Goal: Task Accomplishment & Management: Manage account settings

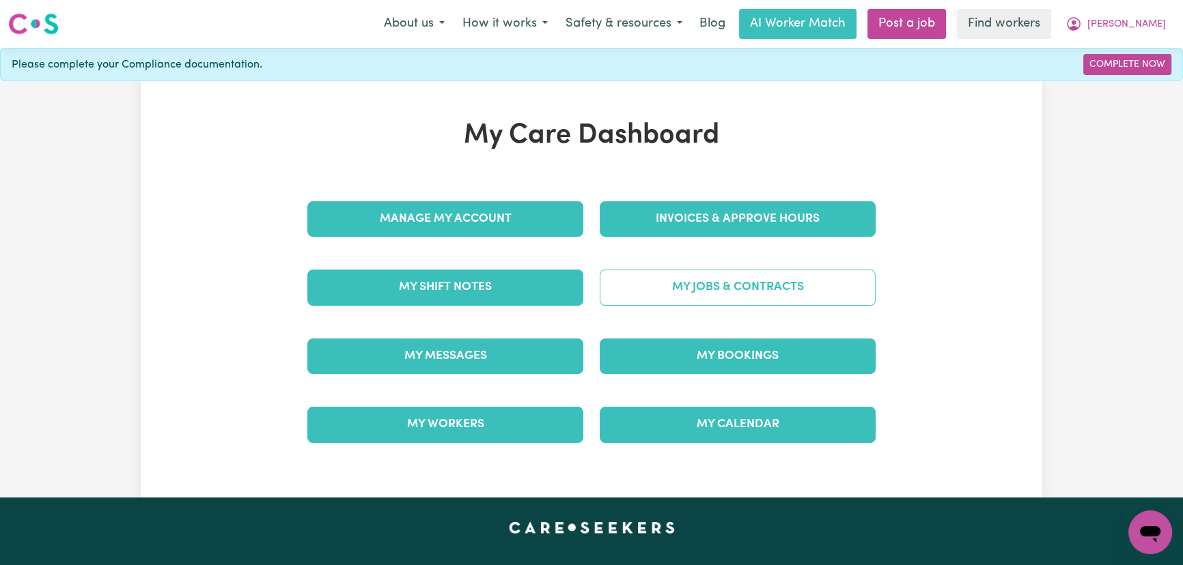
click at [739, 287] on link "My Jobs & Contracts" at bounding box center [738, 288] width 276 height 36
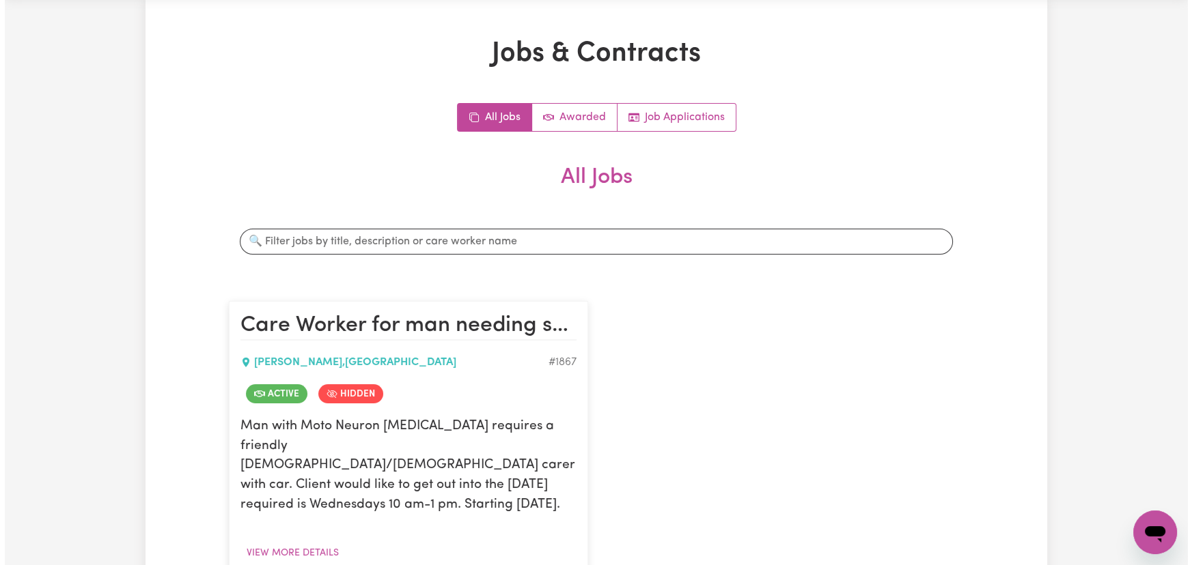
scroll to position [248, 0]
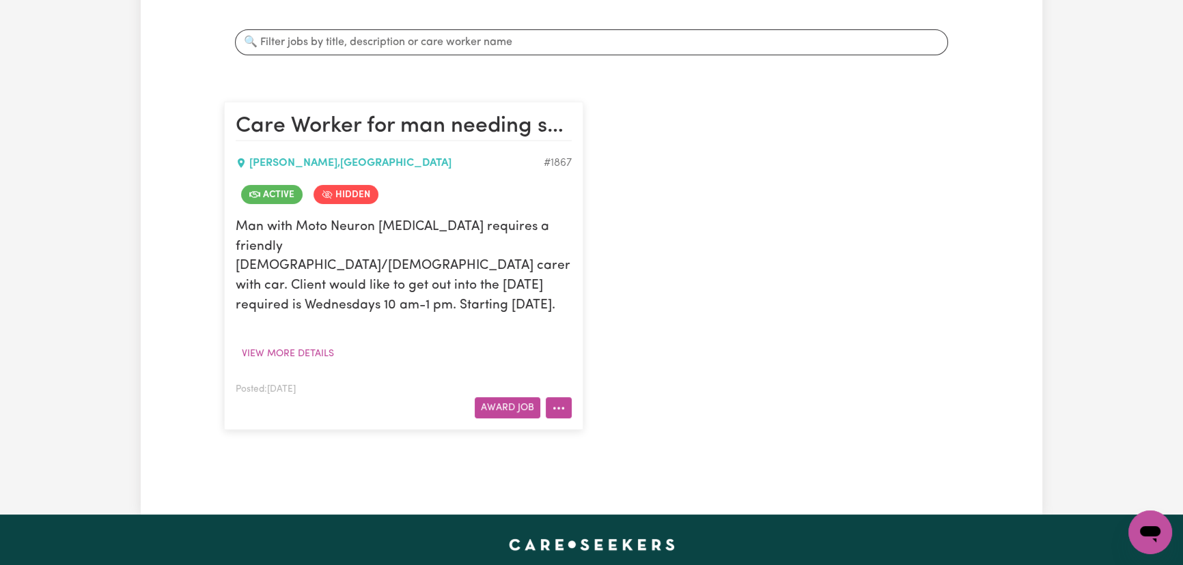
click at [561, 402] on icon "More options" at bounding box center [559, 409] width 14 height 14
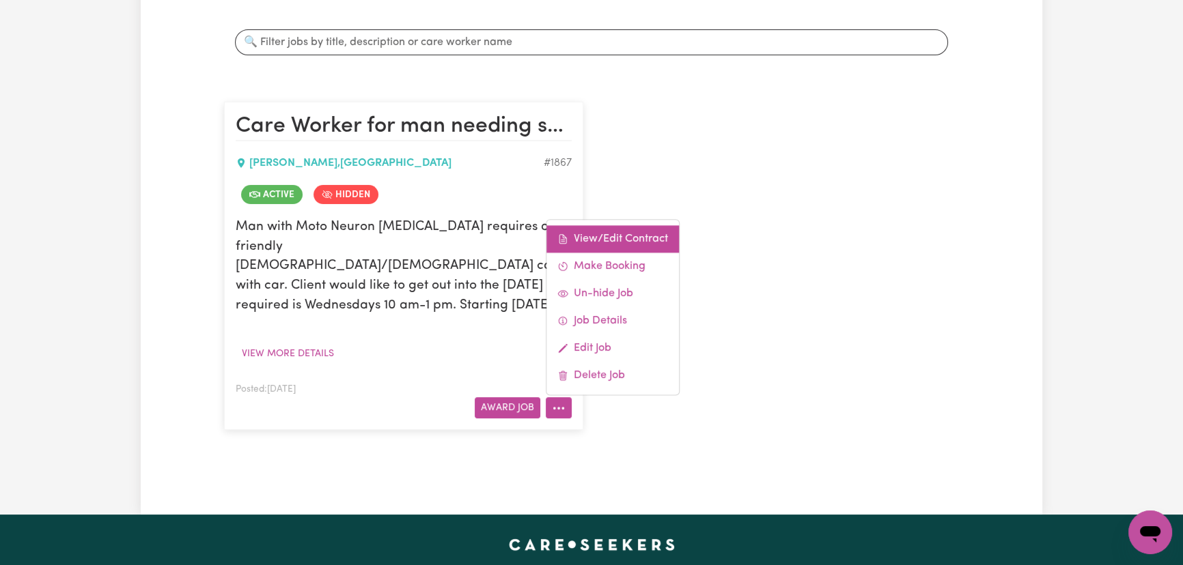
click at [628, 225] on link "View/Edit Contract" at bounding box center [612, 238] width 132 height 27
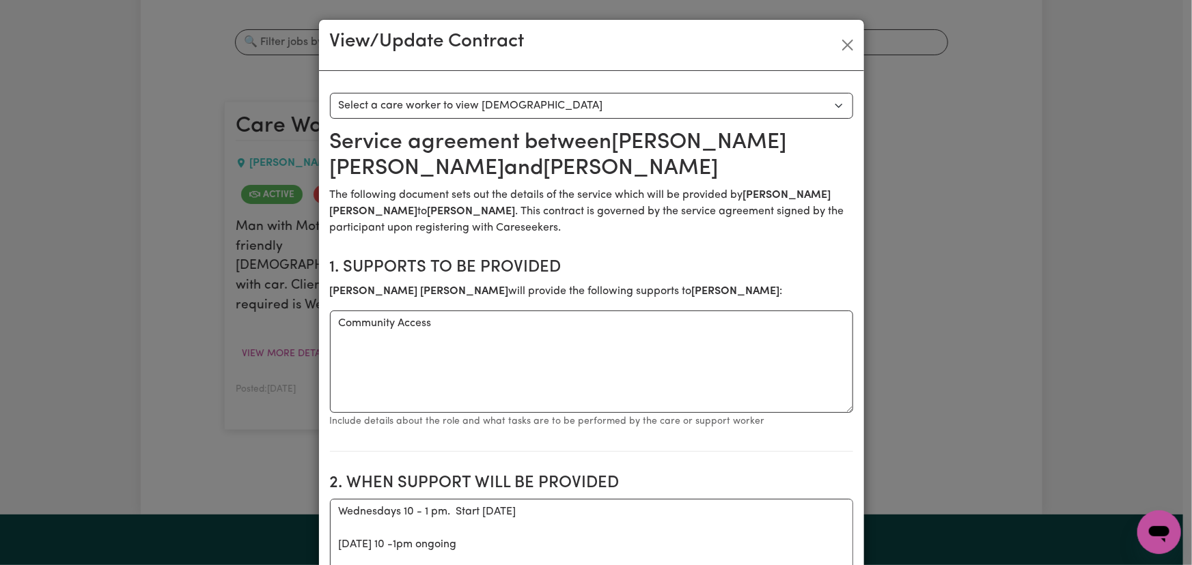
click at [621, 102] on select "Select a care worker to view [DEMOGRAPHIC_DATA] #1234 - [PERSON_NAME] (contract…" at bounding box center [591, 106] width 523 height 26
select select "1126"
click at [330, 93] on select "Select a care worker to view [DEMOGRAPHIC_DATA] #1234 - [PERSON_NAME] (contract…" at bounding box center [591, 106] width 523 height 26
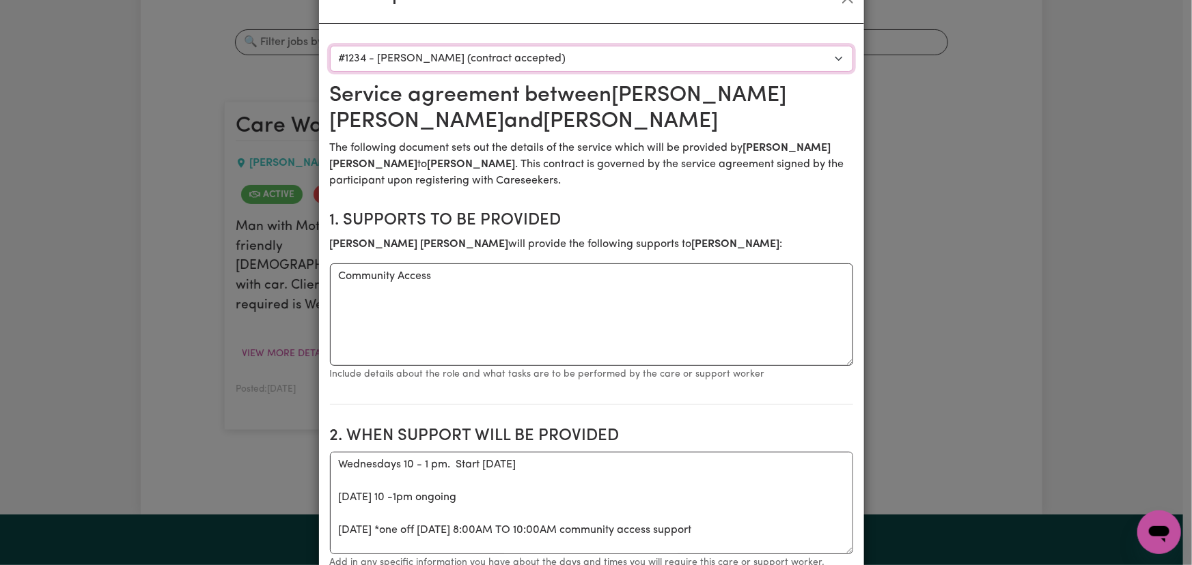
scroll to position [0, 0]
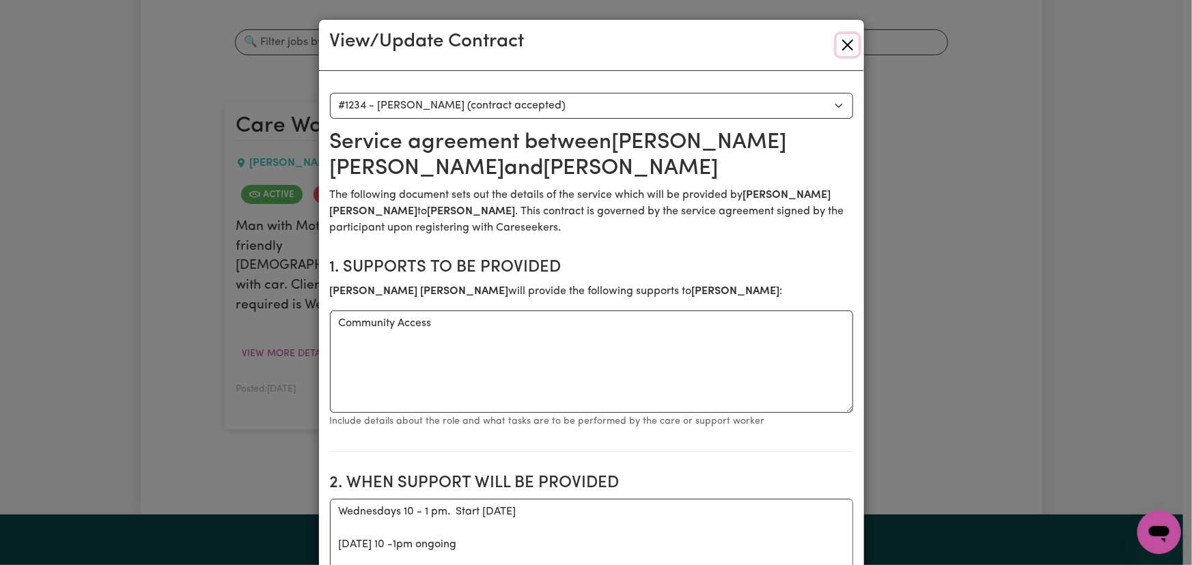
click at [848, 44] on button "Close" at bounding box center [848, 45] width 22 height 22
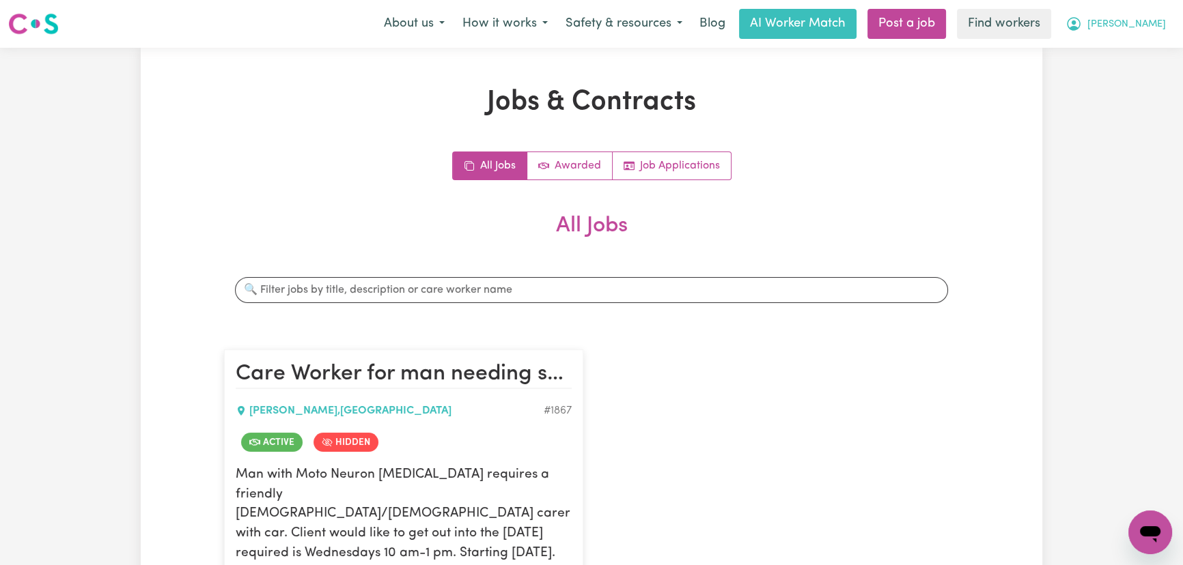
click at [1136, 33] on button "[PERSON_NAME]" at bounding box center [1115, 24] width 118 height 29
click at [1134, 51] on link "My Dashboard" at bounding box center [1120, 53] width 108 height 26
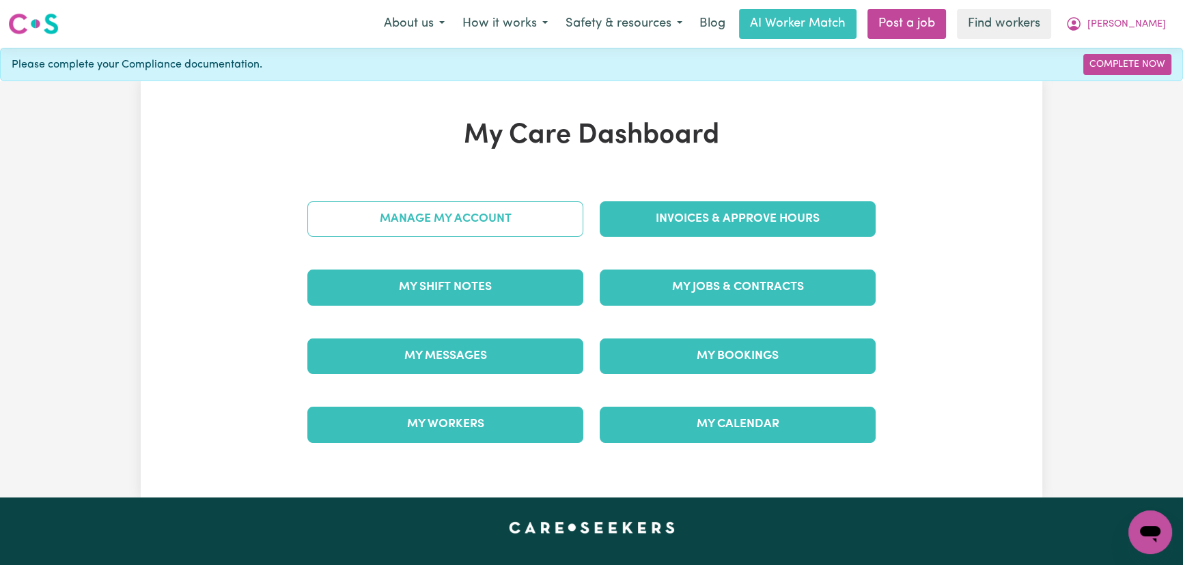
click at [419, 223] on link "Manage My Account" at bounding box center [445, 219] width 276 height 36
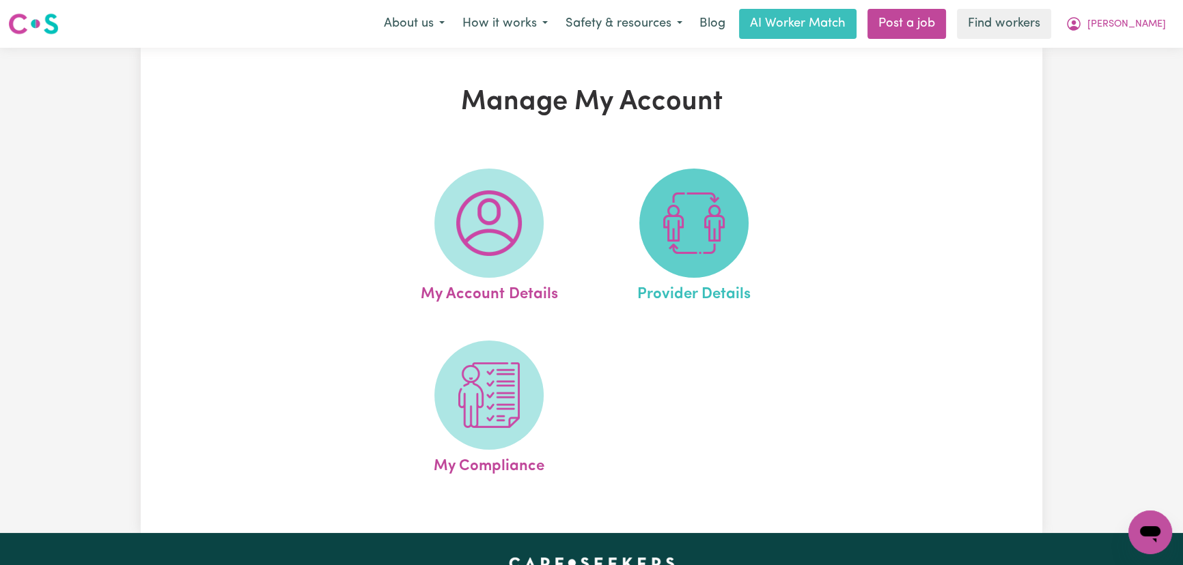
click at [664, 232] on img at bounding box center [694, 224] width 66 height 66
select select "NDIS_FUNDING_SELF_MANAGED"
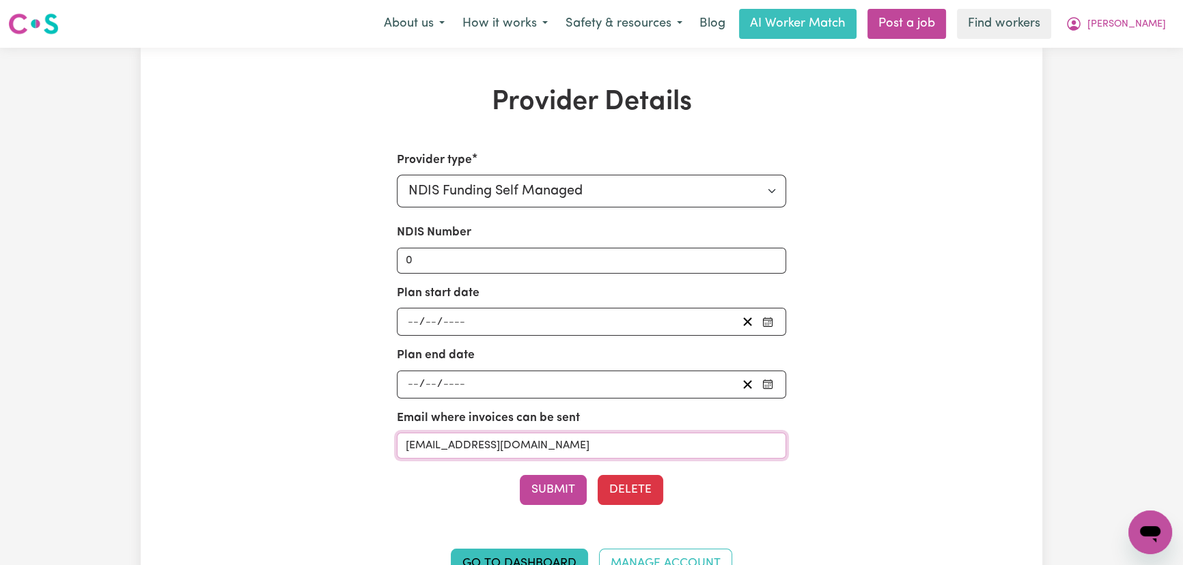
click at [493, 449] on input "[EMAIL_ADDRESS][DOMAIN_NAME]" at bounding box center [592, 446] width 390 height 26
paste input "ndsp"
type input "[EMAIL_ADDRESS][DOMAIN_NAME]"
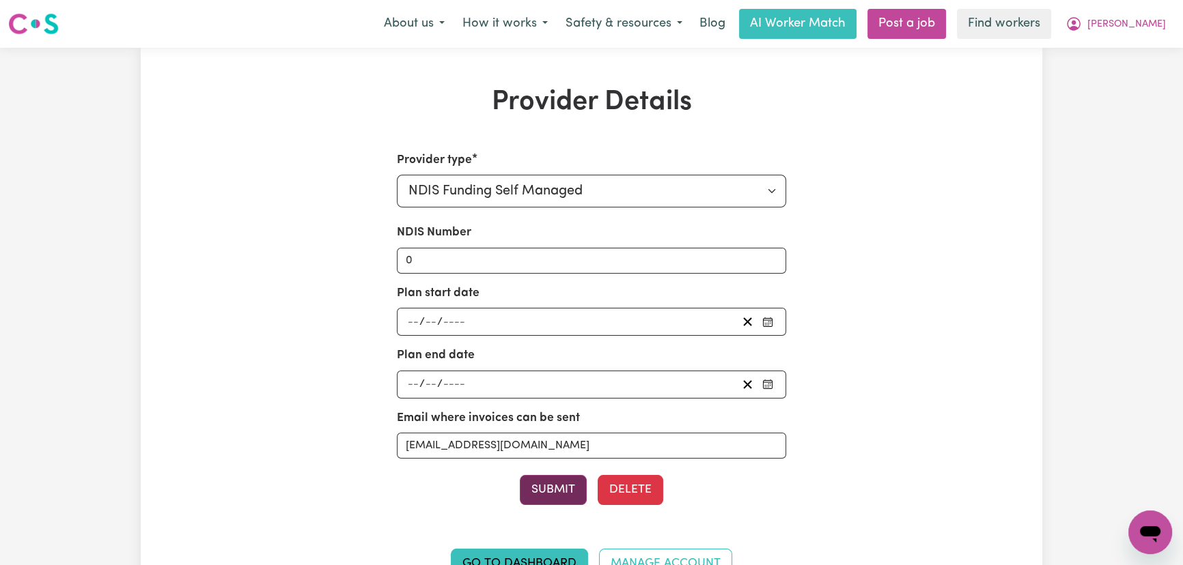
click at [560, 486] on button "Submit" at bounding box center [553, 490] width 67 height 30
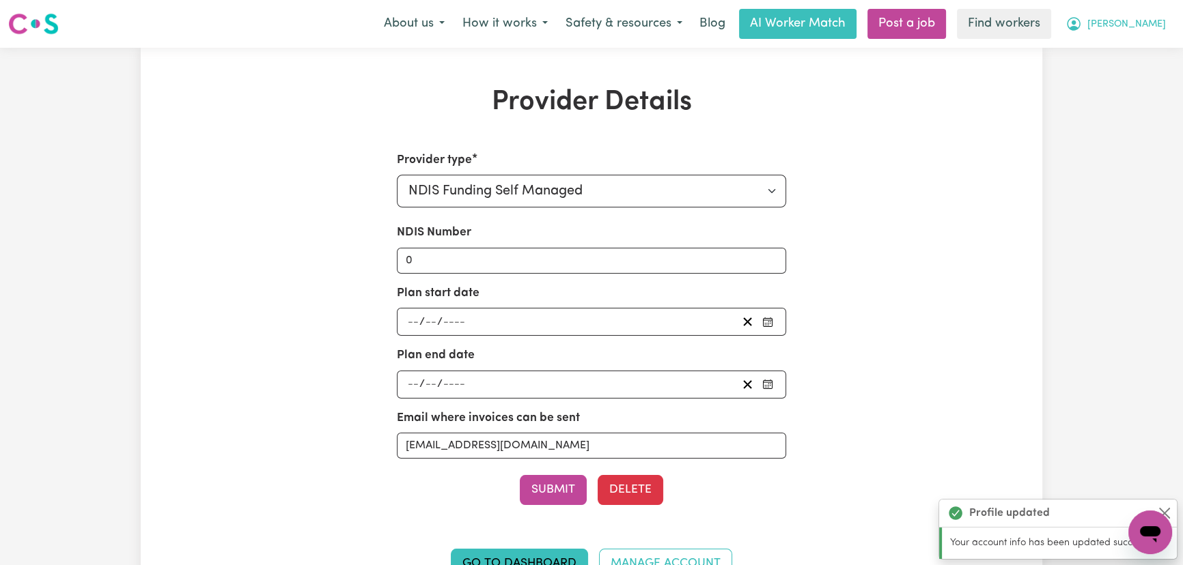
click at [1147, 36] on button "[PERSON_NAME]" at bounding box center [1115, 24] width 118 height 29
click at [1147, 55] on link "My Dashboard" at bounding box center [1120, 53] width 108 height 26
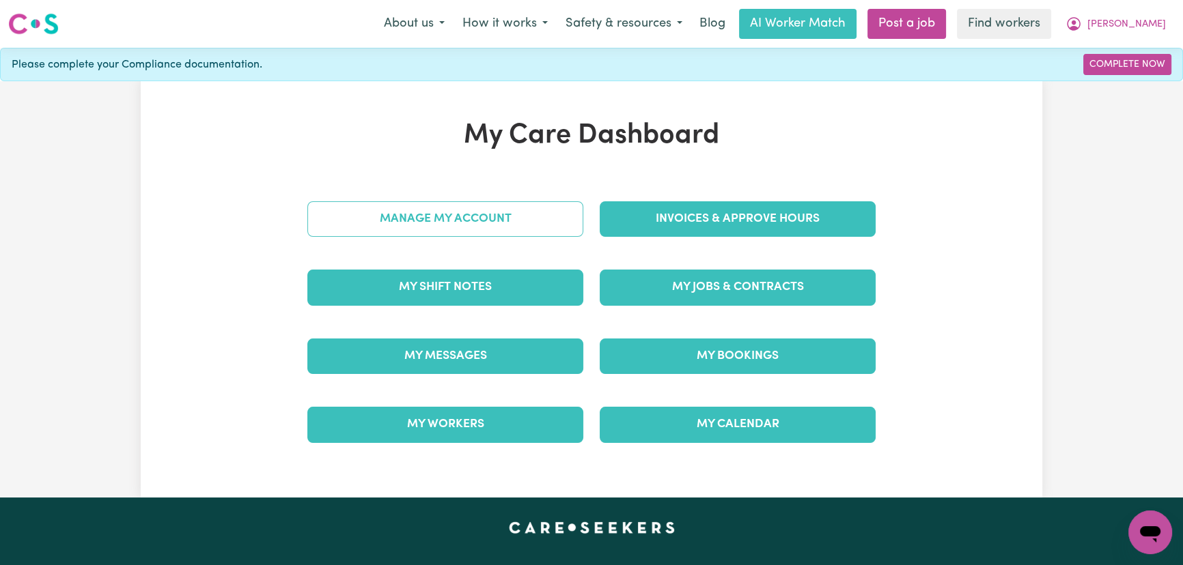
click at [545, 229] on link "Manage My Account" at bounding box center [445, 219] width 276 height 36
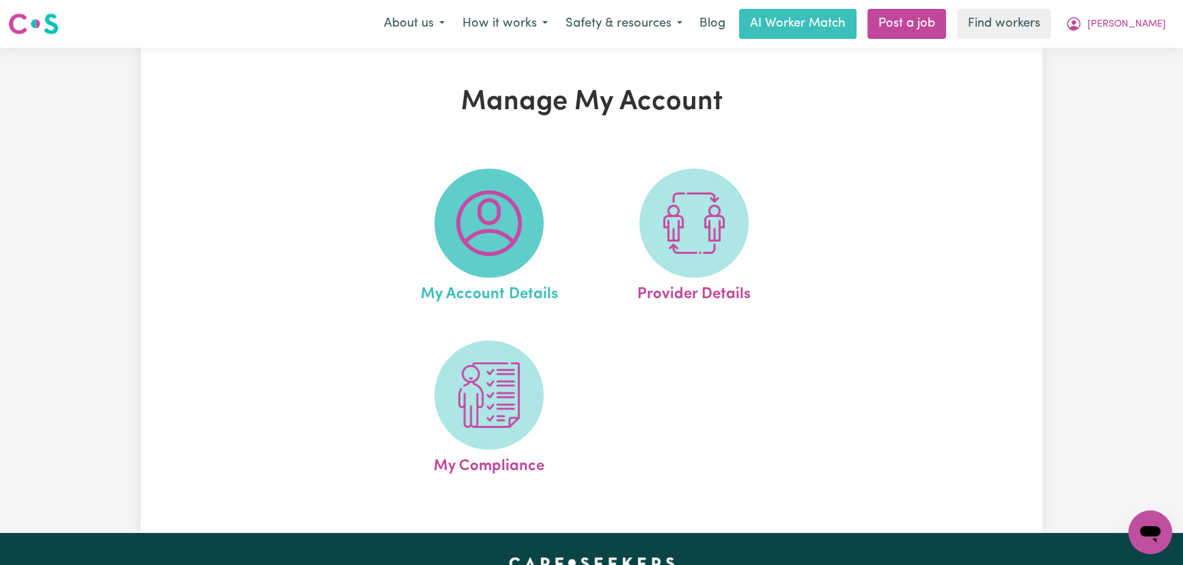
click at [490, 233] on img at bounding box center [489, 224] width 66 height 66
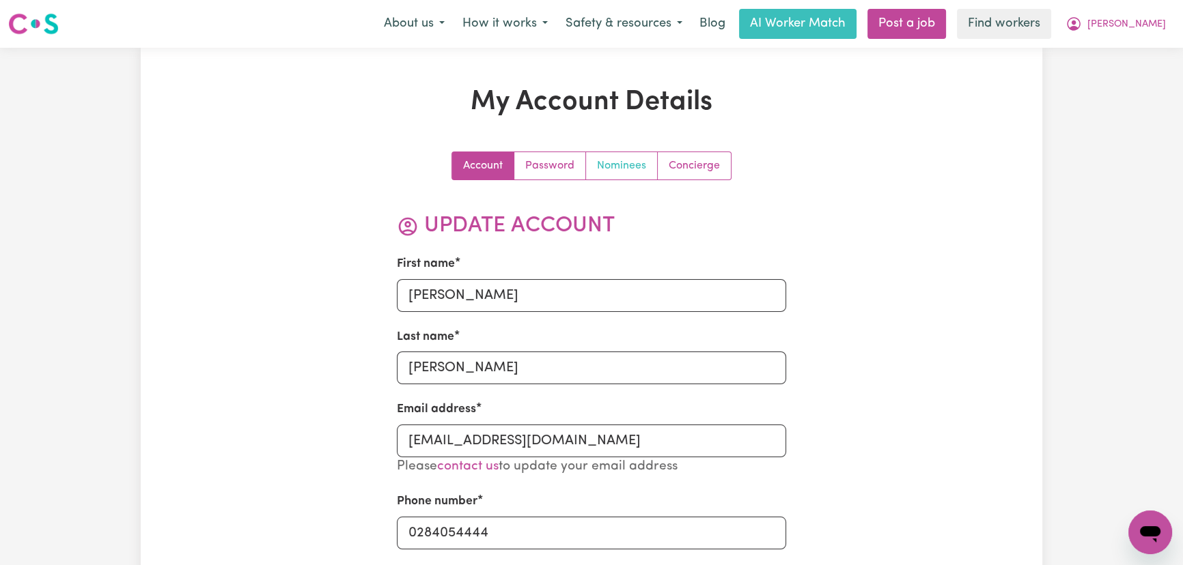
click at [626, 167] on link "Nominees" at bounding box center [622, 165] width 72 height 27
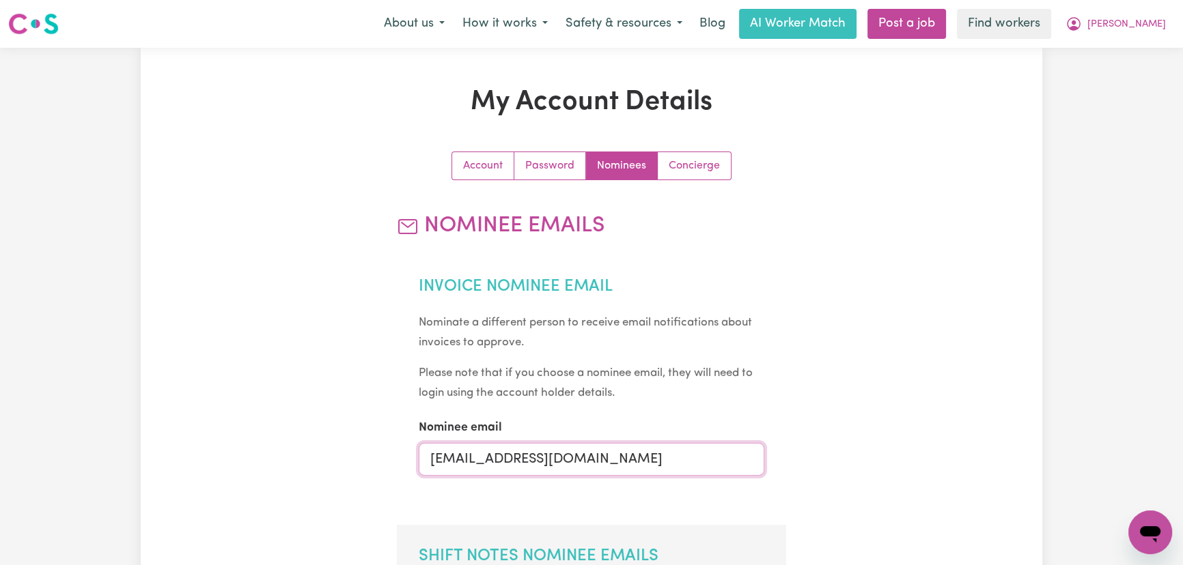
click at [525, 461] on input "[EMAIL_ADDRESS][DOMAIN_NAME]" at bounding box center [592, 459] width 346 height 33
click at [525, 460] on input "[EMAIL_ADDRESS][DOMAIN_NAME]" at bounding box center [592, 459] width 346 height 33
type input "[EMAIL_ADDRESS][DOMAIN_NAME]"
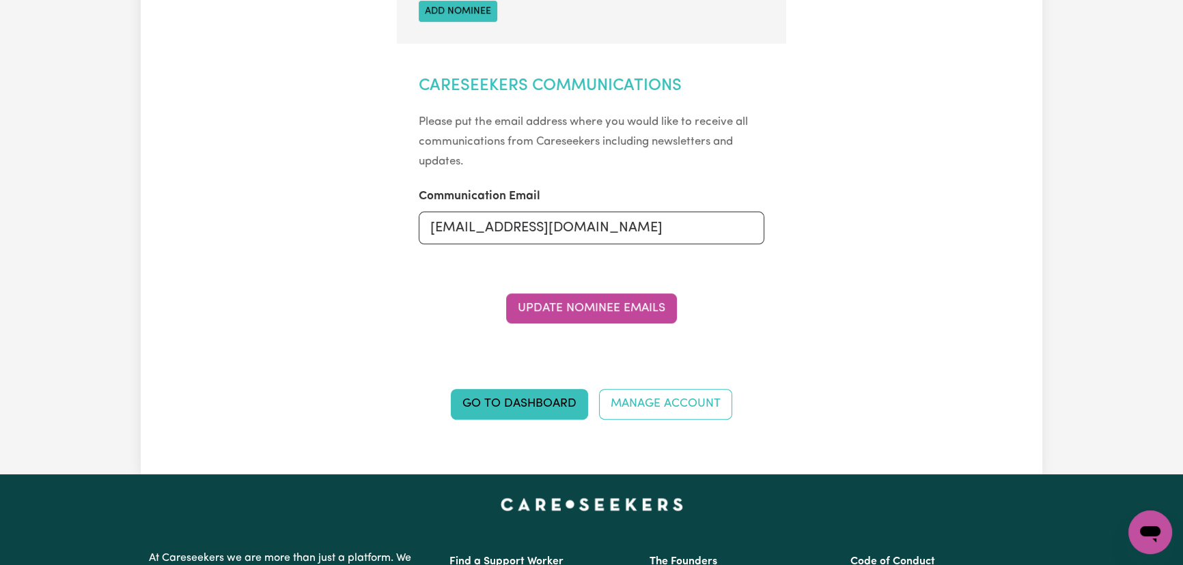
scroll to position [683, 0]
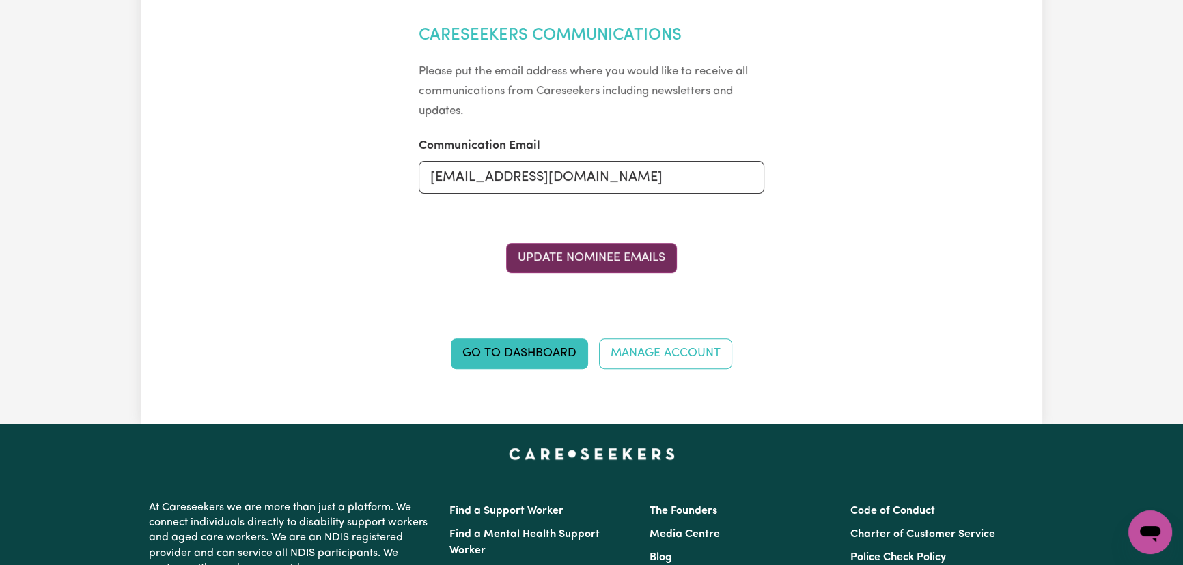
click at [594, 251] on button "Update Nominee Emails" at bounding box center [591, 258] width 171 height 30
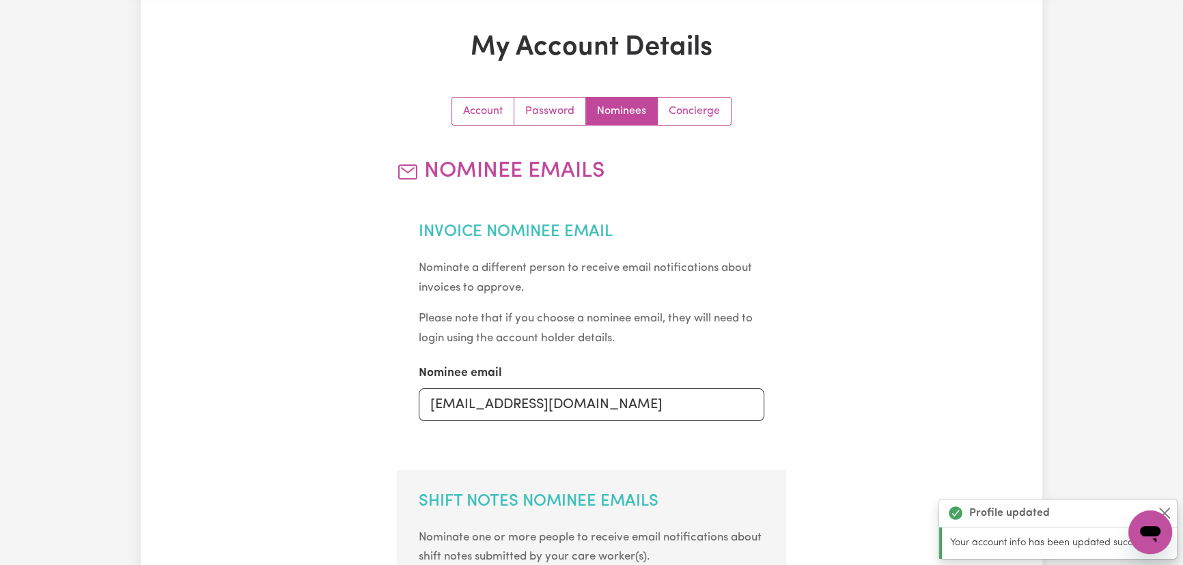
scroll to position [0, 0]
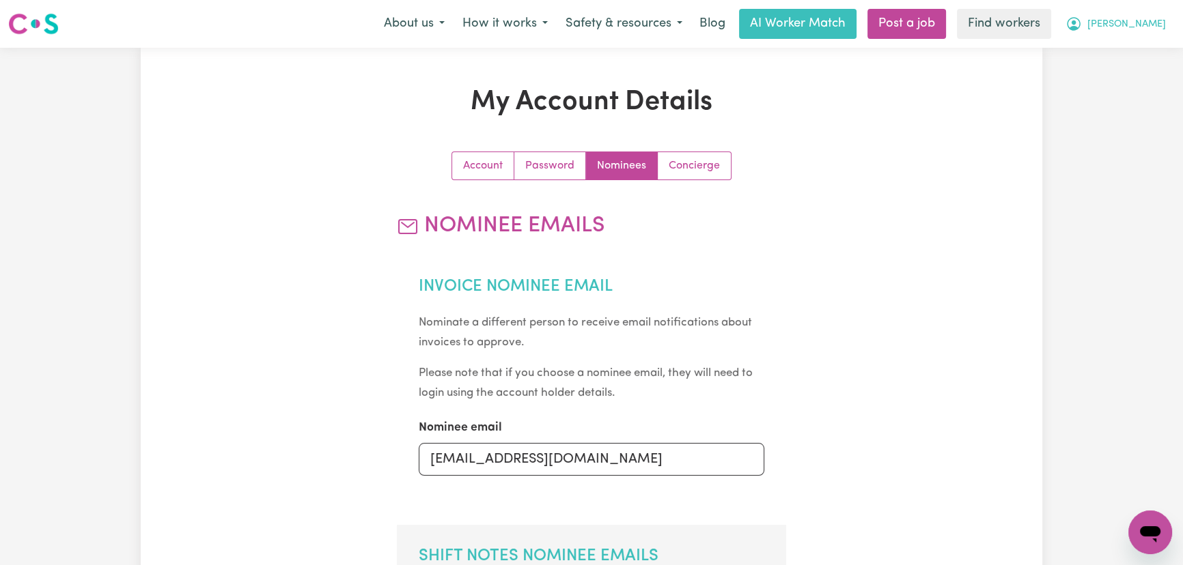
click at [1150, 31] on span "[PERSON_NAME]" at bounding box center [1126, 24] width 79 height 15
click at [1132, 55] on link "My Dashboard" at bounding box center [1120, 53] width 108 height 26
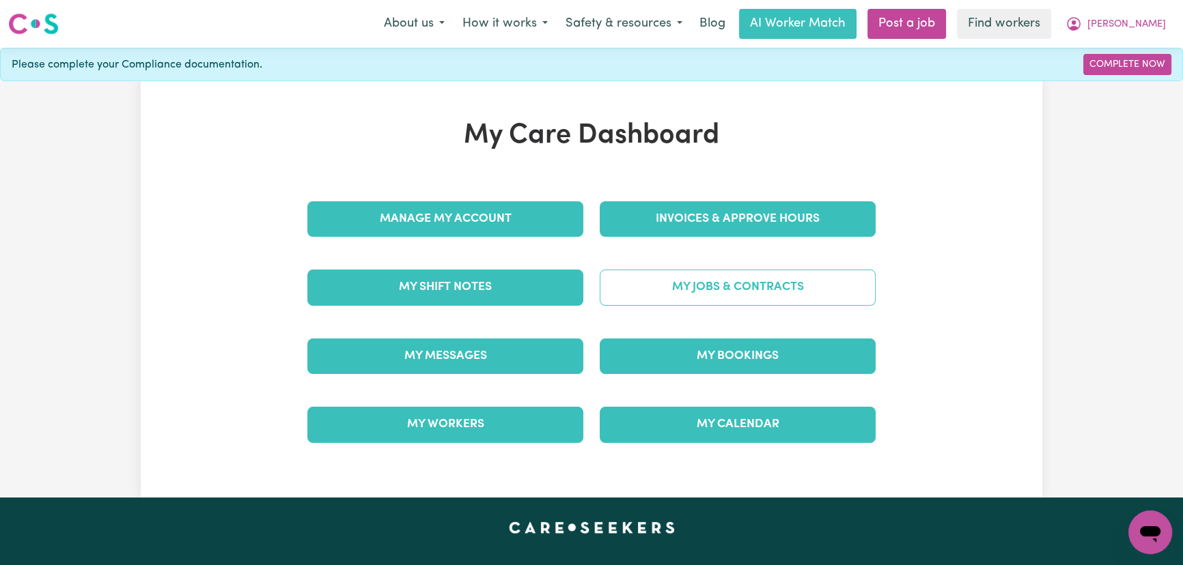
click at [729, 288] on link "My Jobs & Contracts" at bounding box center [738, 288] width 276 height 36
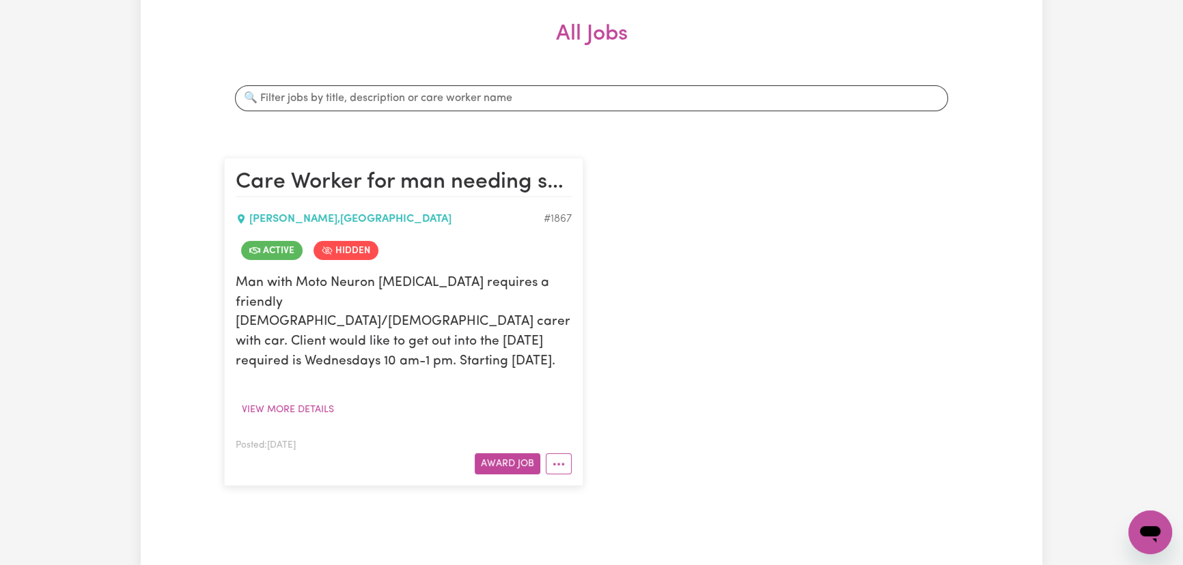
scroll to position [310, 0]
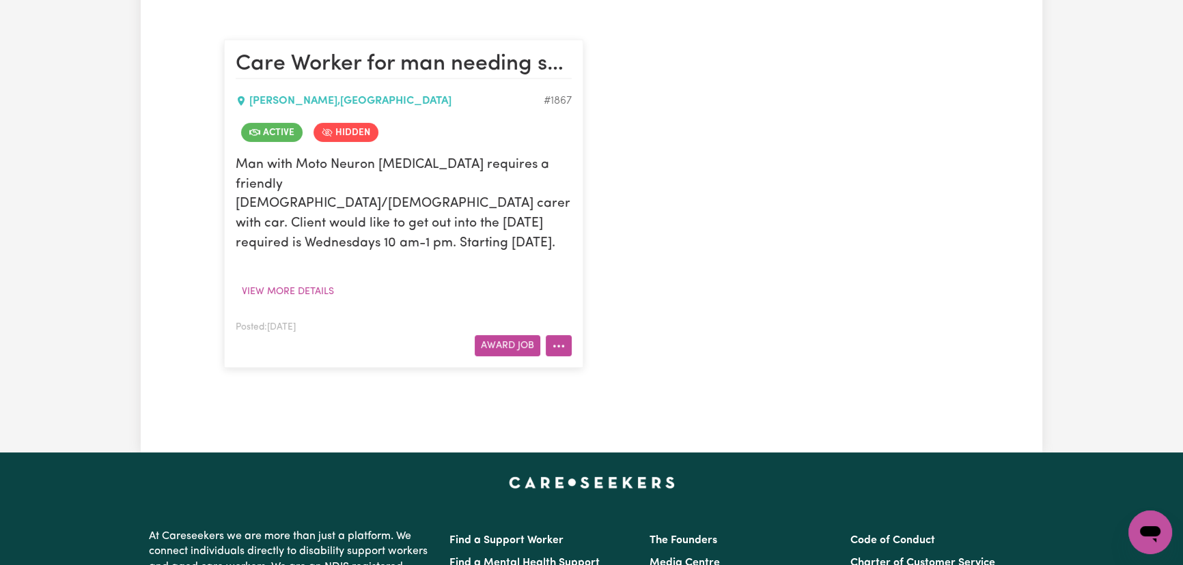
click at [555, 339] on icon "More options" at bounding box center [559, 346] width 14 height 14
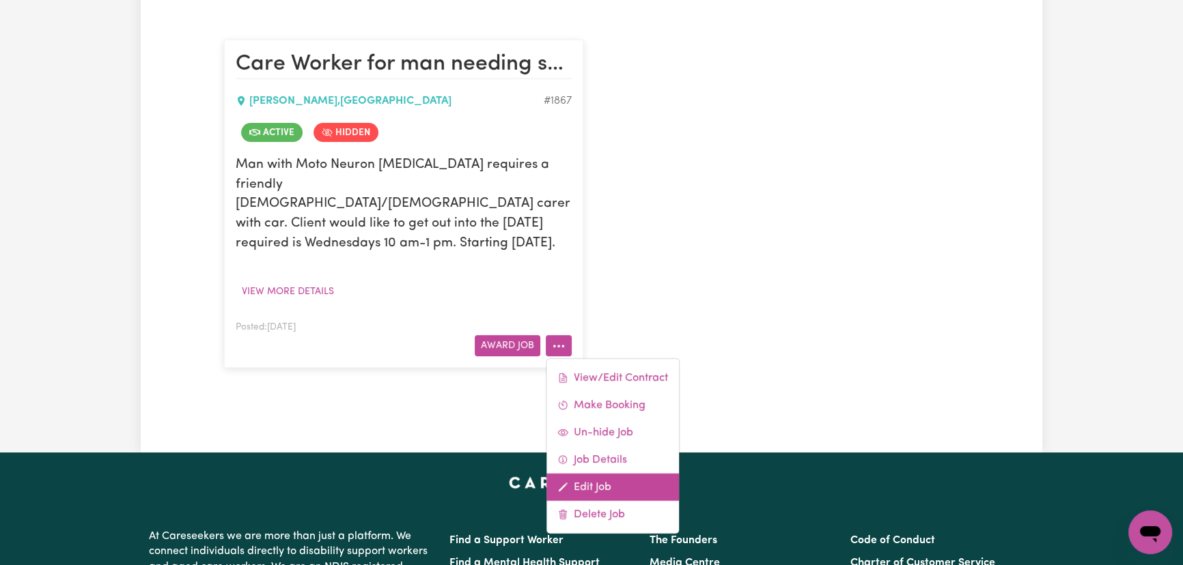
click at [613, 473] on link "Edit Job" at bounding box center [612, 486] width 132 height 27
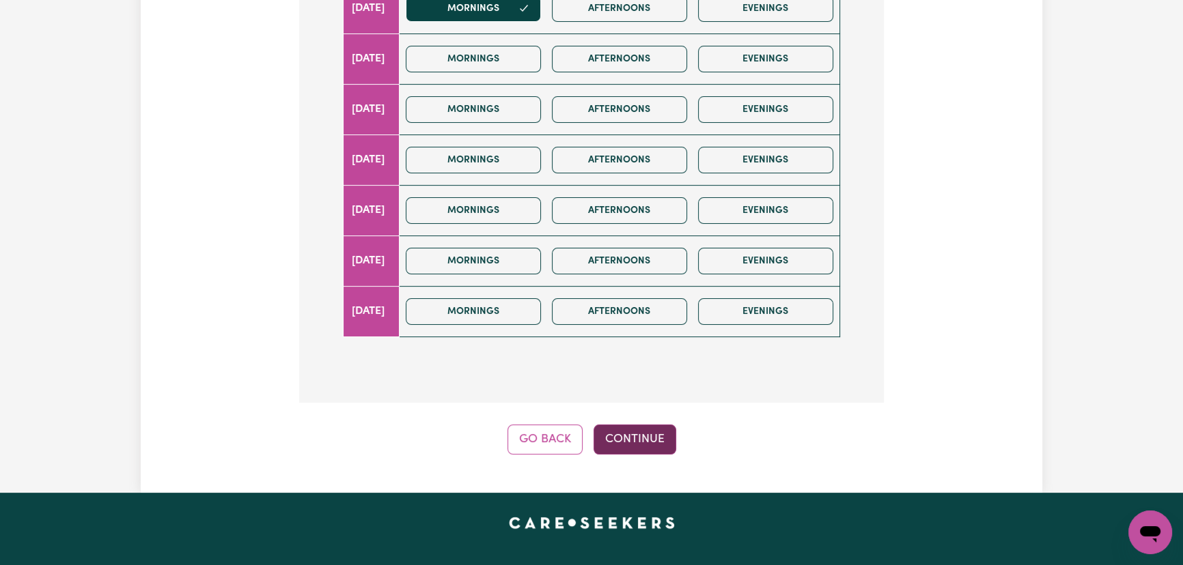
click at [641, 426] on button "Continue" at bounding box center [634, 440] width 83 height 30
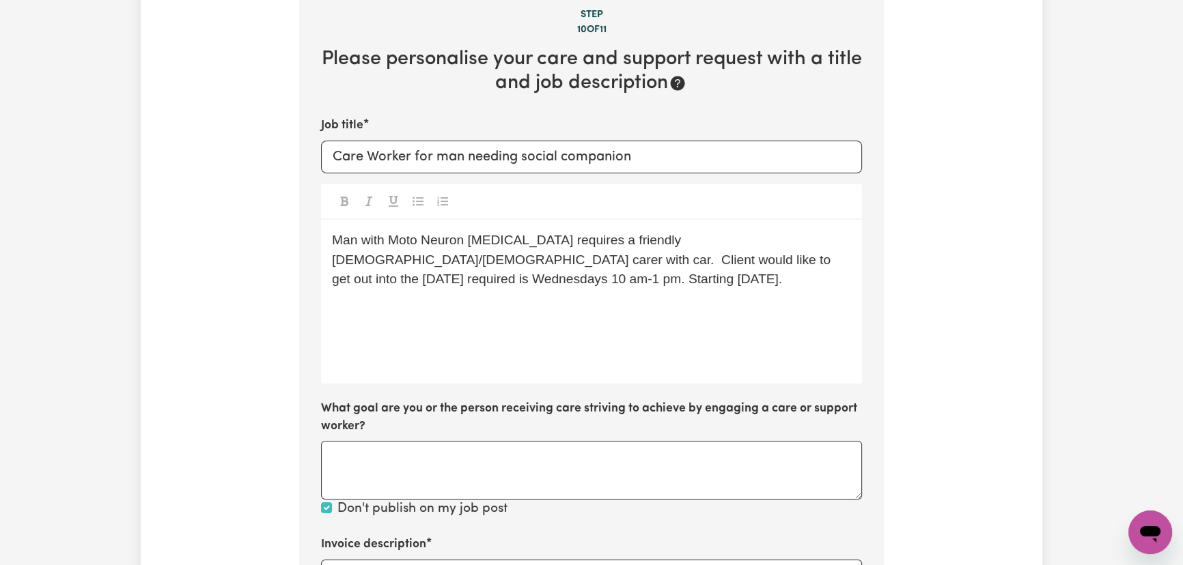
scroll to position [512, 0]
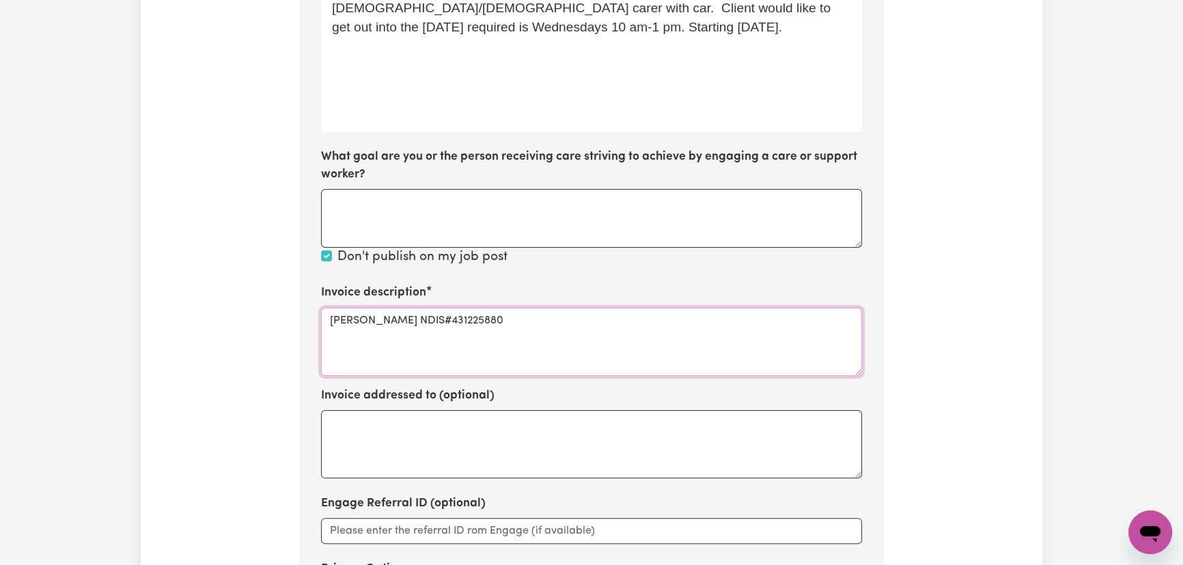
click at [418, 318] on textarea "[PERSON_NAME] NDIS#431225880" at bounding box center [591, 342] width 541 height 68
click at [378, 358] on textarea "[PERSON_NAME] NDIS#431225880" at bounding box center [591, 342] width 541 height 68
click at [445, 339] on textarea "[PERSON_NAME] NDIS#431225880" at bounding box center [591, 342] width 541 height 68
paste textarea "01_011_0107_1_1"
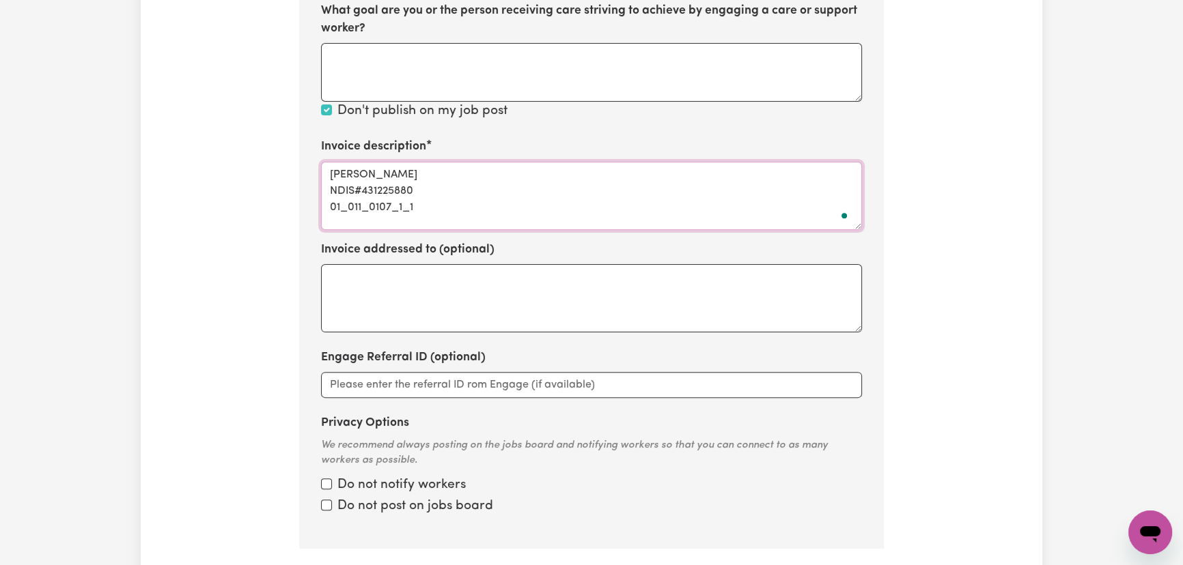
scroll to position [823, 0]
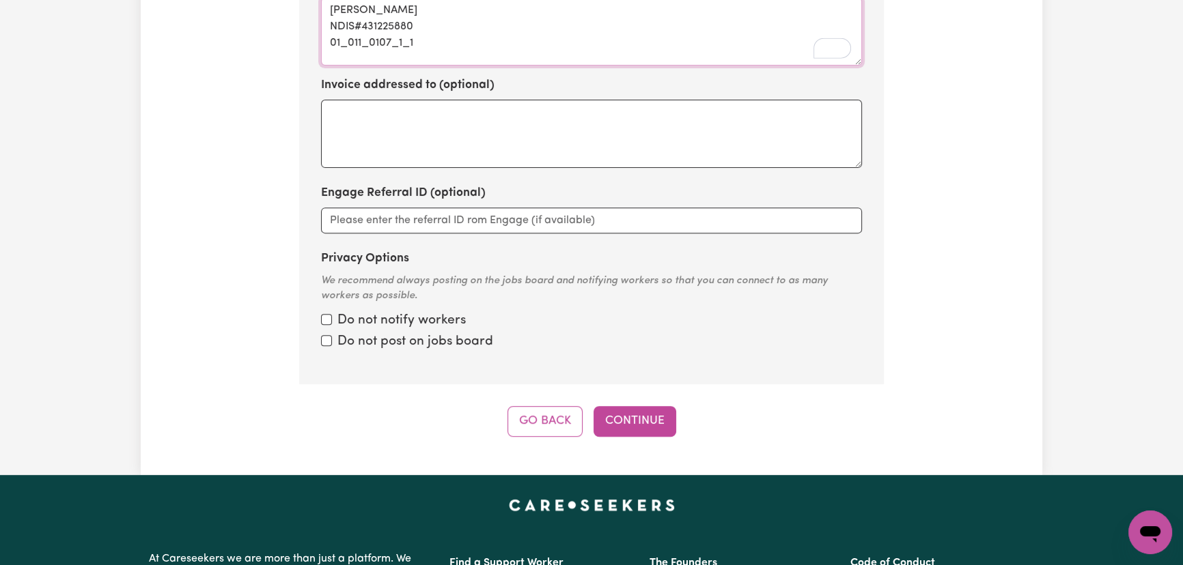
type textarea "[PERSON_NAME] NDIS#431225880 01_011_0107_1_1"
click at [328, 316] on input "Privacy Options" at bounding box center [326, 319] width 11 height 11
checkbox input "true"
click at [326, 325] on input "Privacy Options" at bounding box center [326, 319] width 11 height 11
checkbox input "true"
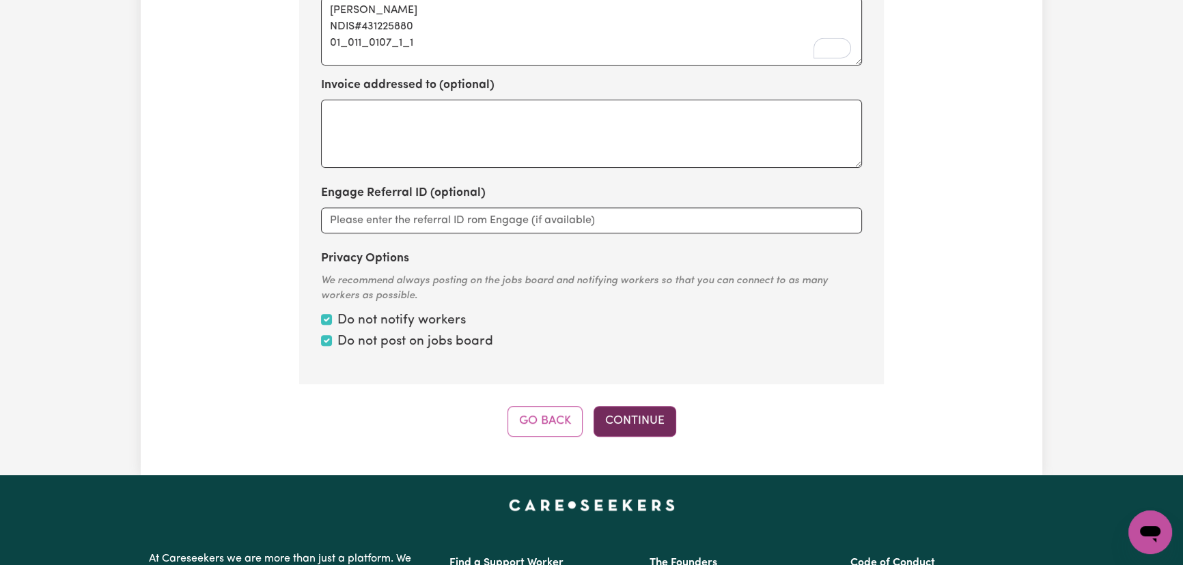
click at [625, 421] on button "Continue" at bounding box center [634, 421] width 83 height 30
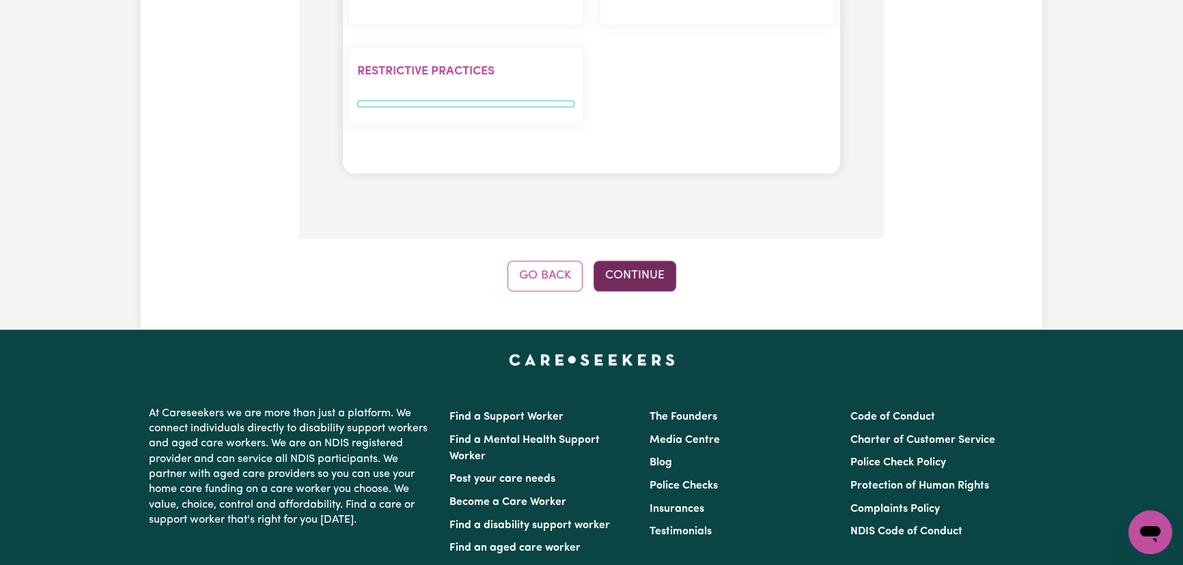
click at [655, 261] on button "Continue" at bounding box center [634, 276] width 83 height 30
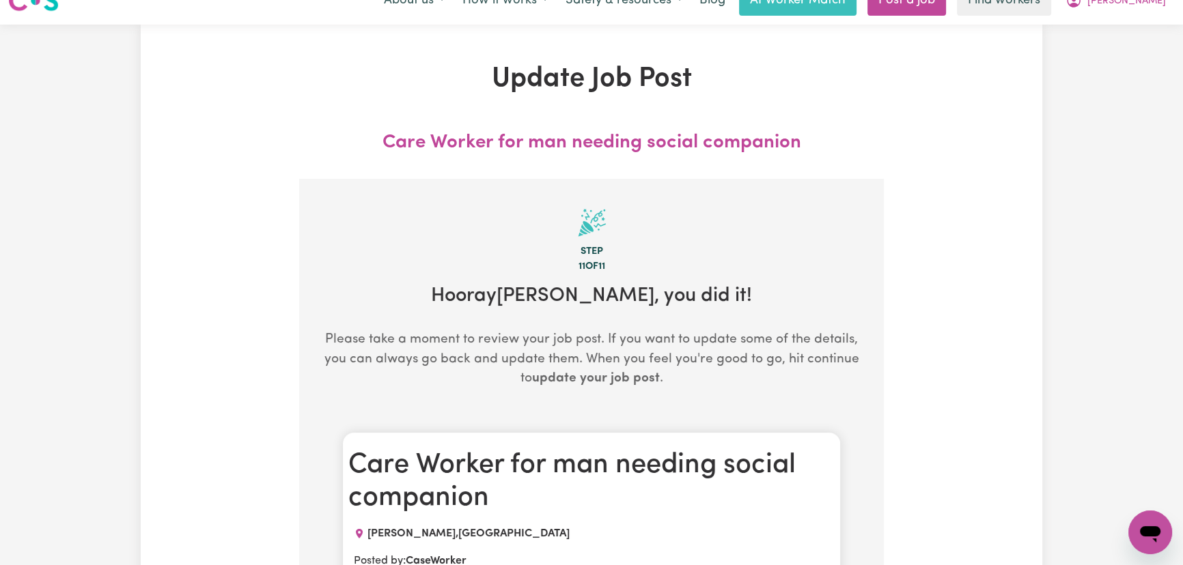
scroll to position [0, 0]
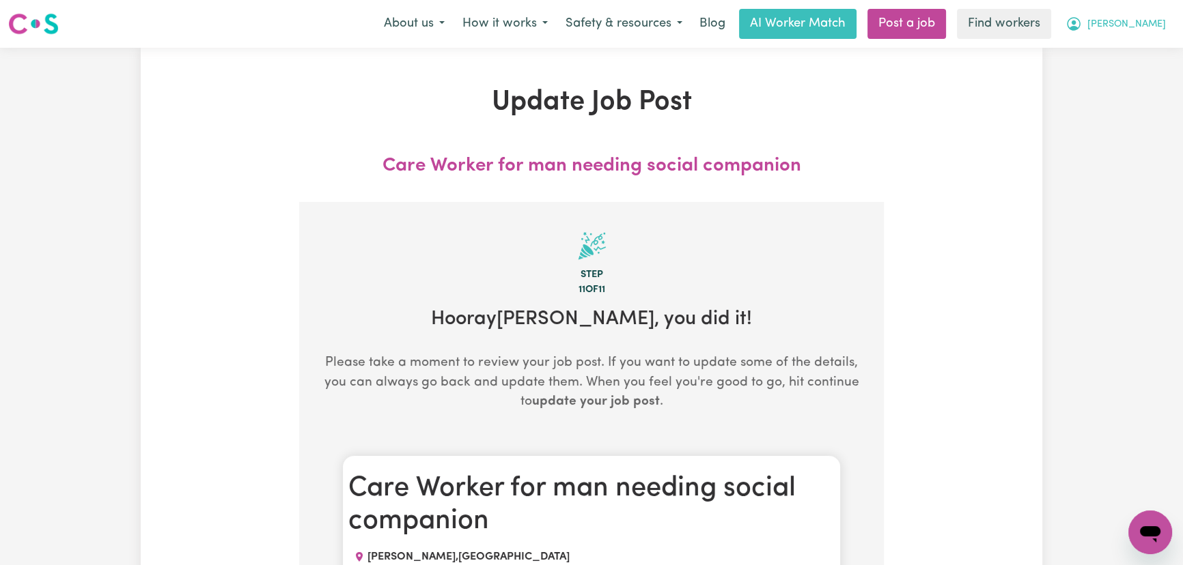
click at [1147, 30] on span "[PERSON_NAME]" at bounding box center [1126, 24] width 79 height 15
click at [1117, 46] on link "My Dashboard" at bounding box center [1120, 53] width 108 height 26
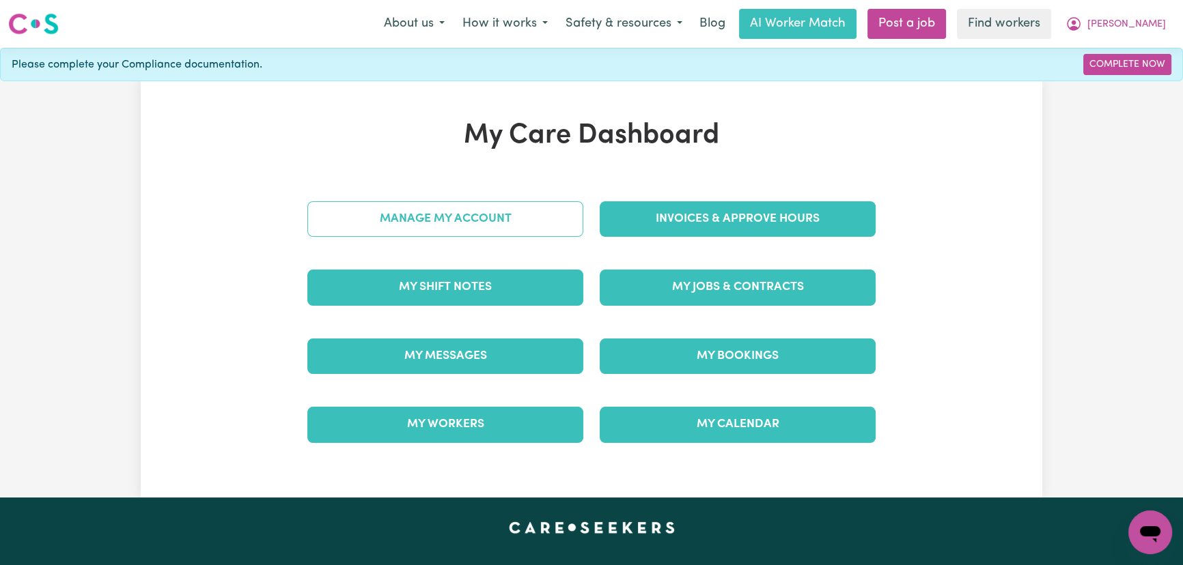
click at [546, 218] on link "Manage My Account" at bounding box center [445, 219] width 276 height 36
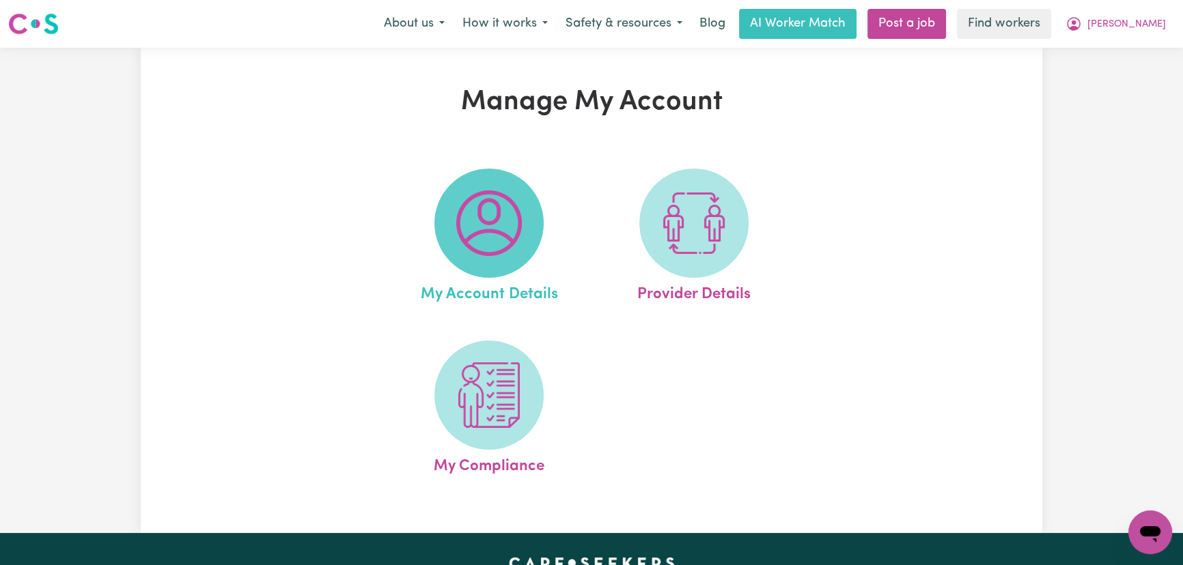
click at [520, 242] on img at bounding box center [489, 224] width 66 height 66
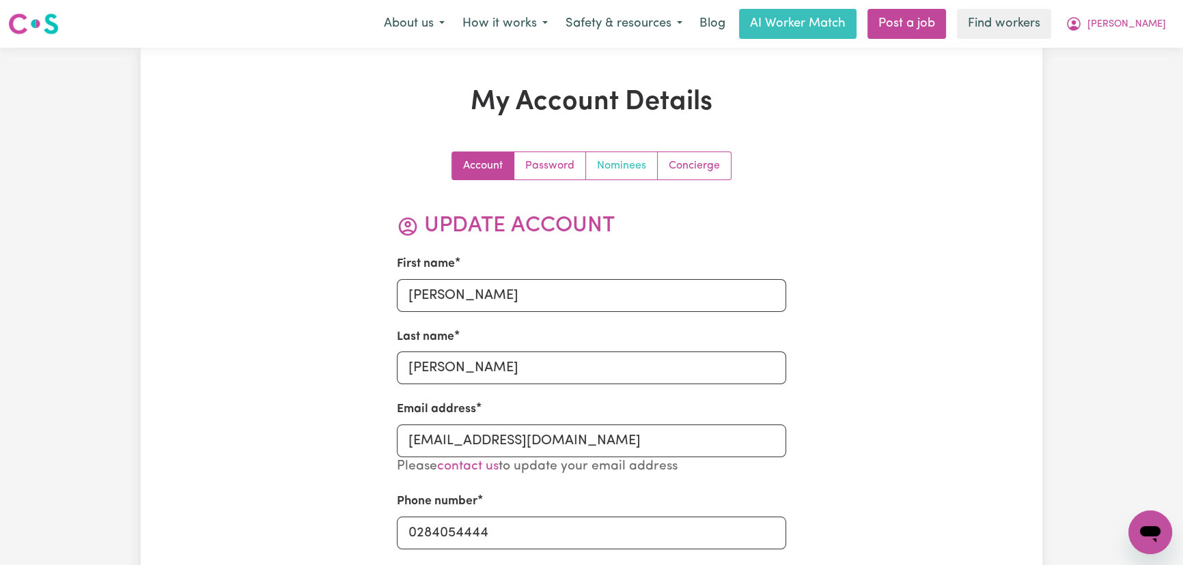
click at [625, 166] on link "Nominees" at bounding box center [622, 165] width 72 height 27
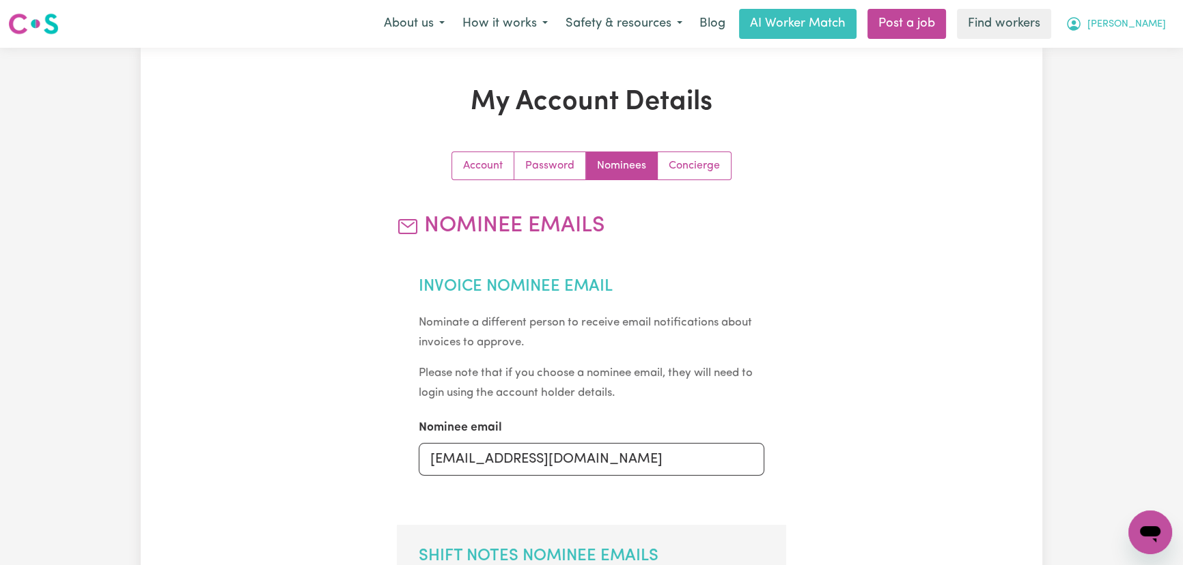
click at [1146, 25] on span "[PERSON_NAME]" at bounding box center [1126, 24] width 79 height 15
click at [1147, 51] on link "My Dashboard" at bounding box center [1120, 53] width 108 height 26
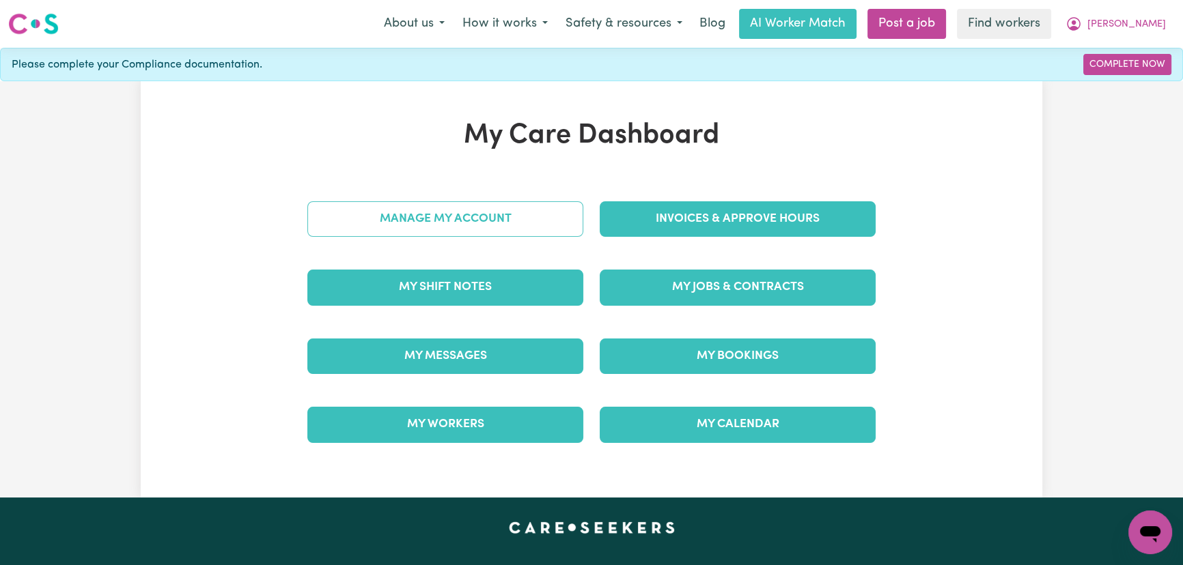
click at [485, 222] on link "Manage My Account" at bounding box center [445, 219] width 276 height 36
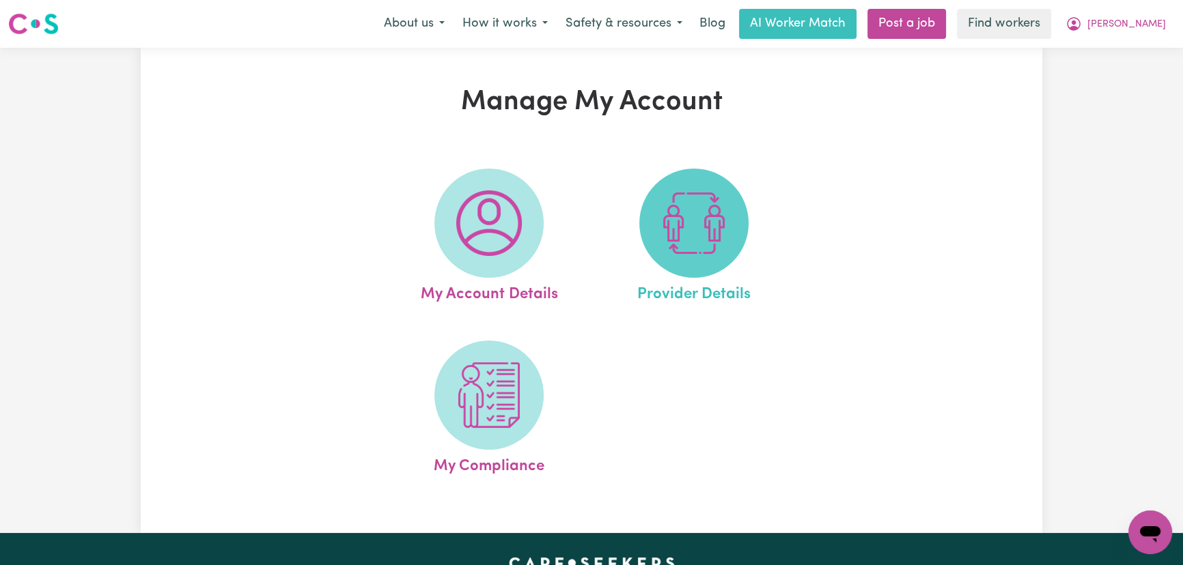
click at [705, 234] on img at bounding box center [694, 224] width 66 height 66
select select "NDIS_FUNDING_SELF_MANAGED"
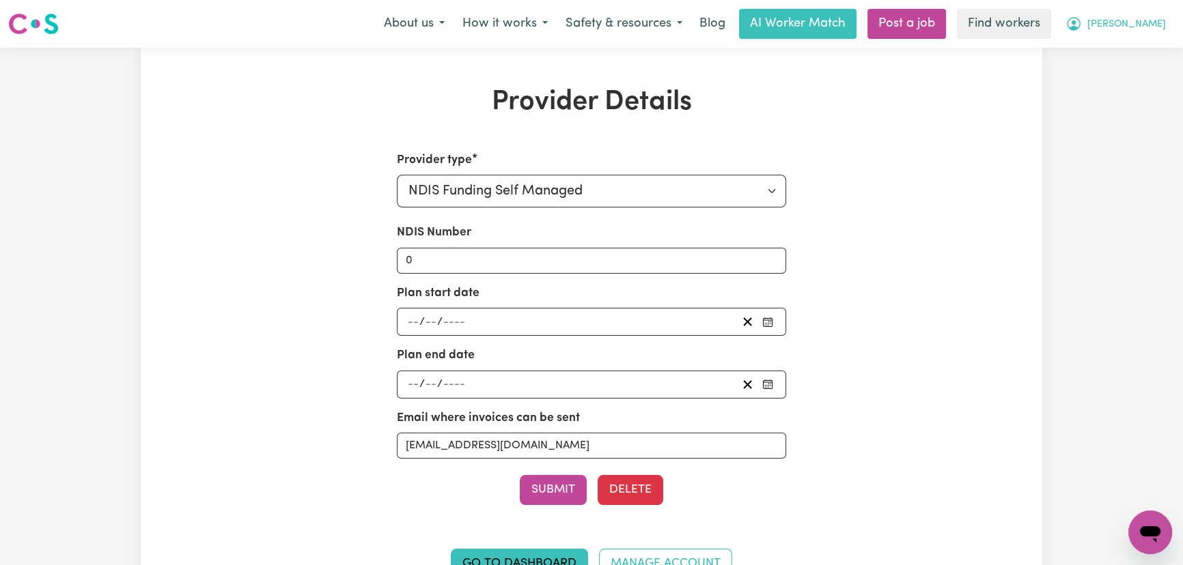
click at [1140, 31] on span "[PERSON_NAME]" at bounding box center [1126, 24] width 79 height 15
click at [1132, 76] on link "Logout" at bounding box center [1120, 79] width 108 height 26
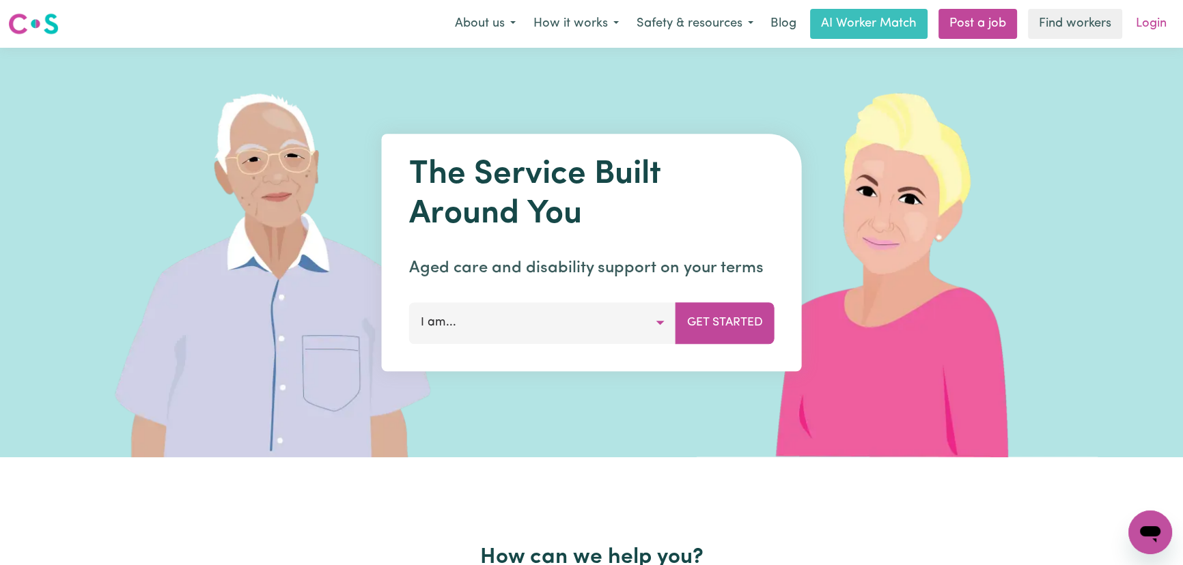
click at [1145, 21] on link "Login" at bounding box center [1151, 24] width 47 height 30
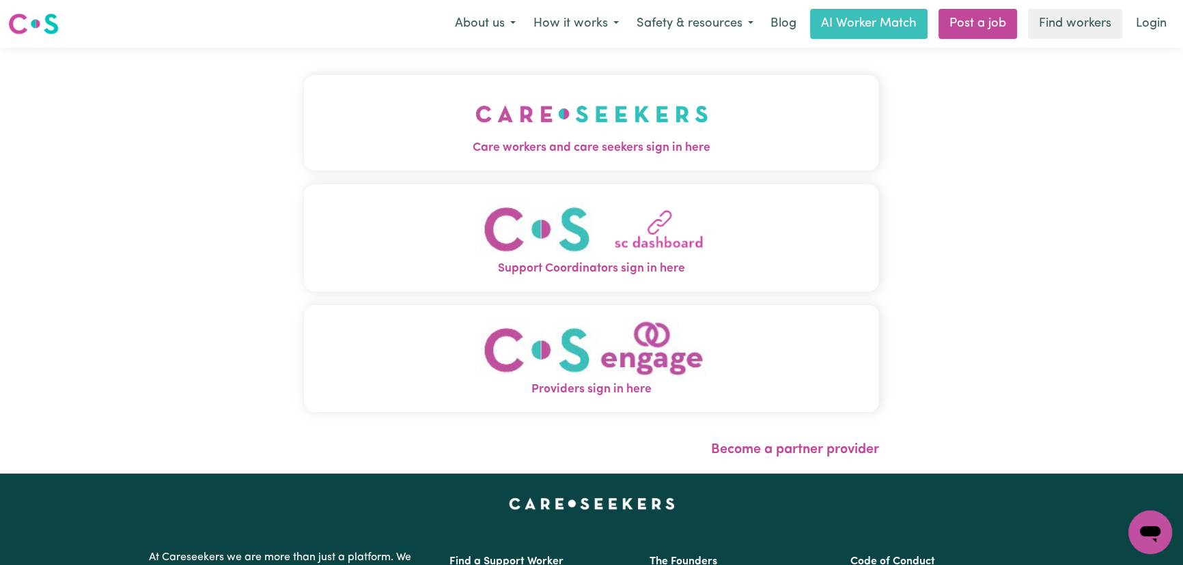
click at [475, 130] on img "Care workers and care seekers sign in here" at bounding box center [591, 114] width 233 height 51
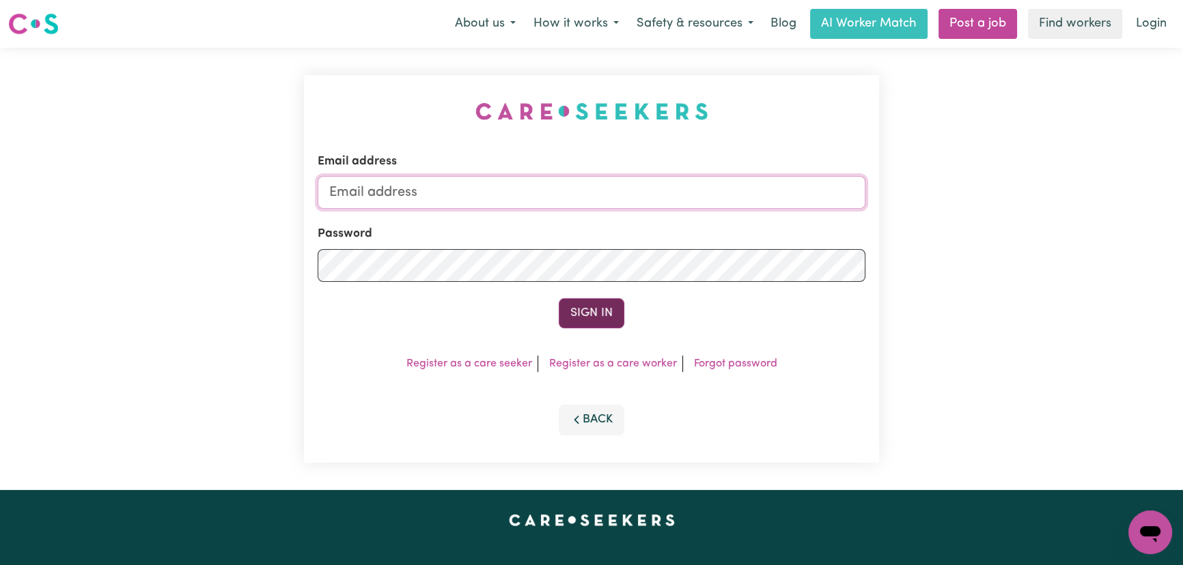
type input "[PERSON_NAME][EMAIL_ADDRESS][DOMAIN_NAME]"
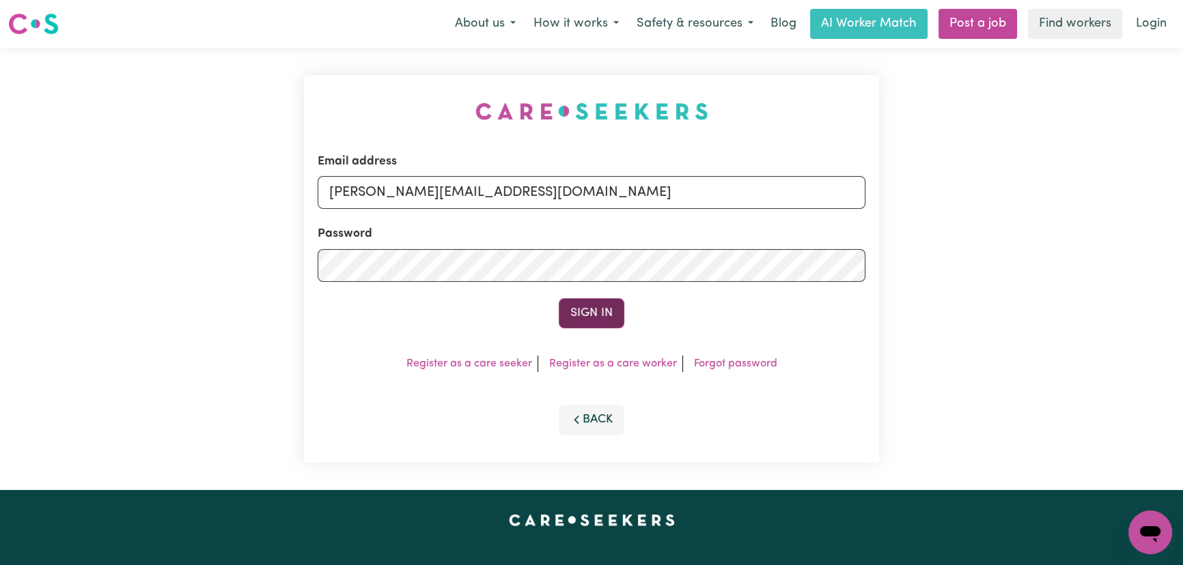
click at [584, 312] on button "Sign In" at bounding box center [592, 313] width 66 height 30
